Goal: Use online tool/utility: Utilize a website feature to perform a specific function

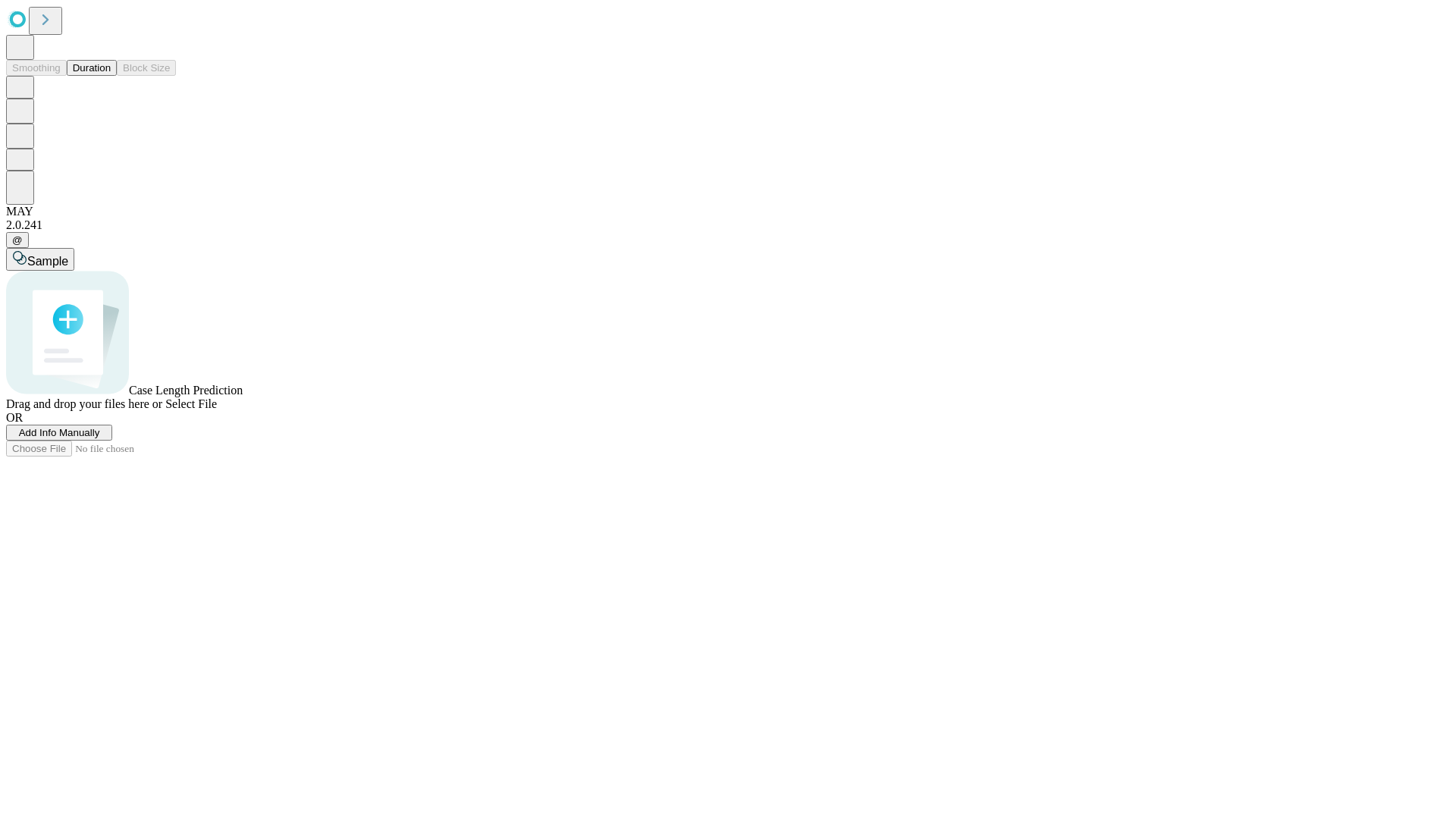
click at [110, 76] on button "Duration" at bounding box center [91, 67] width 50 height 16
click at [217, 410] on span "Select File" at bounding box center [191, 403] width 52 height 13
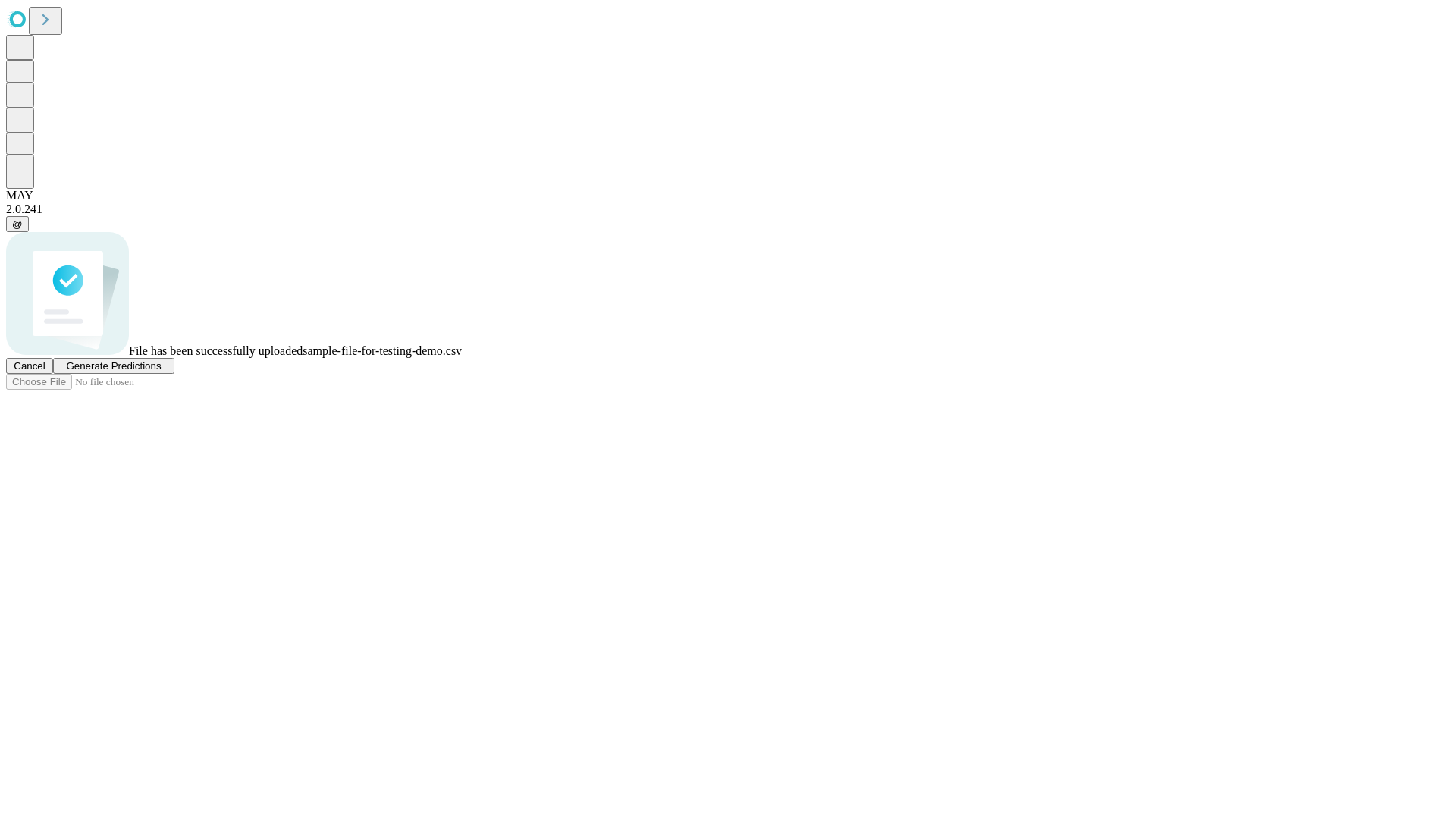
click at [161, 371] on span "Generate Predictions" at bounding box center [113, 365] width 95 height 11
